Goal: Find specific page/section: Find specific page/section

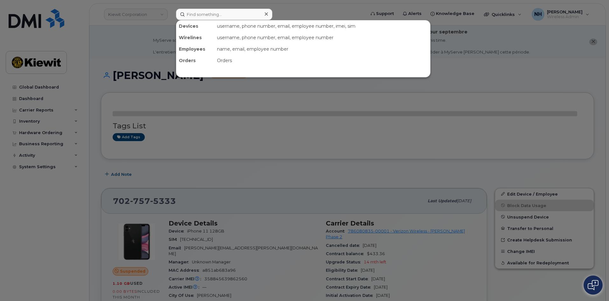
click at [187, 14] on input at bounding box center [224, 14] width 96 height 11
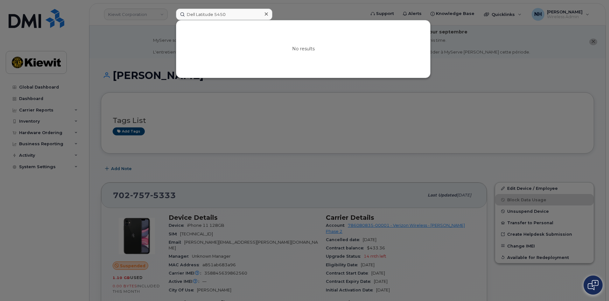
drag, startPoint x: 226, startPoint y: 13, endPoint x: 103, endPoint y: 17, distance: 123.2
click at [171, 16] on div "Dell Latitude 5450 No results" at bounding box center [268, 14] width 195 height 11
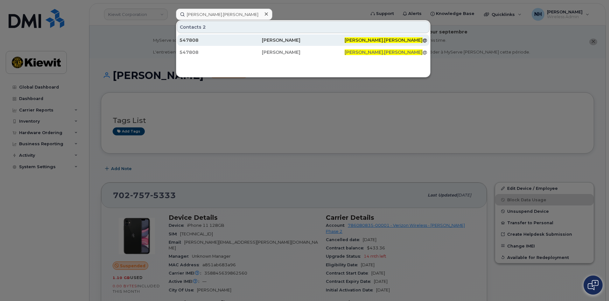
type input "Ethan.Kruhlak"
click at [275, 38] on div "[PERSON_NAME]" at bounding box center [303, 40] width 82 height 6
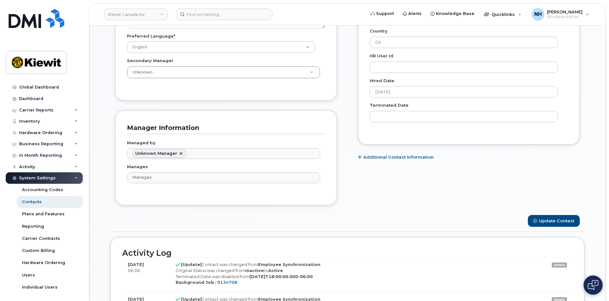
scroll to position [382, 0]
